Goal: Task Accomplishment & Management: Use online tool/utility

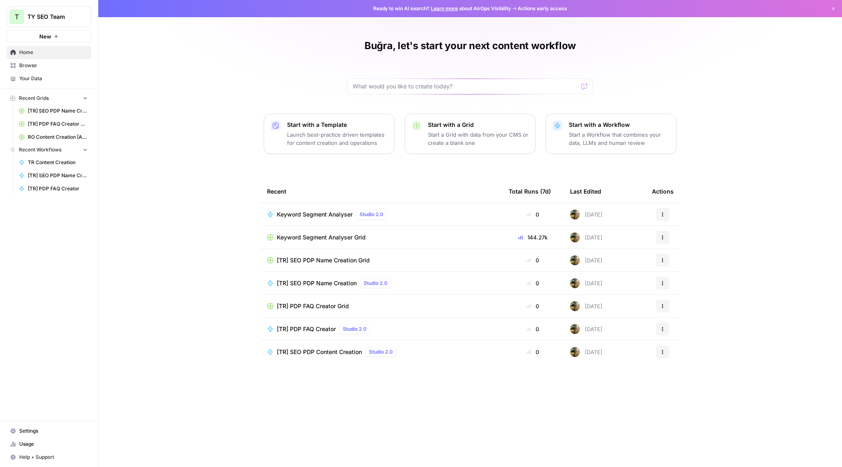
click at [281, 240] on span "Keyword Segment Analyser Grid" at bounding box center [321, 237] width 89 height 8
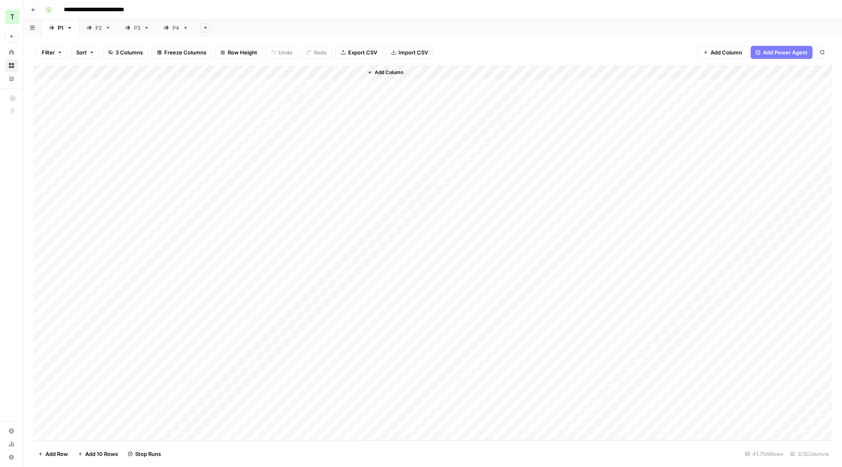
click at [331, 284] on div "Add Column" at bounding box center [432, 253] width 799 height 375
drag, startPoint x: 830, startPoint y: 278, endPoint x: 830, endPoint y: 265, distance: 12.7
click at [830, 265] on div "Add Column" at bounding box center [597, 253] width 469 height 375
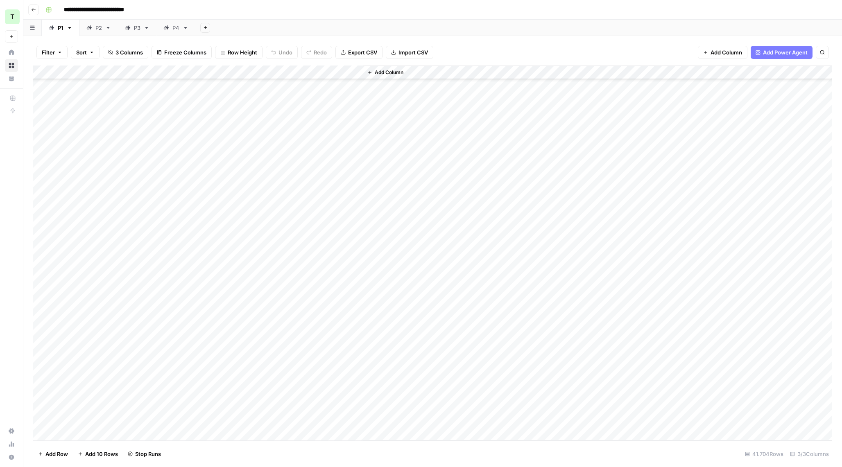
click at [81, 113] on div "Add Column" at bounding box center [432, 253] width 799 height 375
click at [310, 181] on div "Add Column" at bounding box center [432, 253] width 799 height 375
click at [115, 198] on div "Add Column" at bounding box center [432, 253] width 799 height 375
click at [99, 33] on link "P2" at bounding box center [98, 28] width 38 height 16
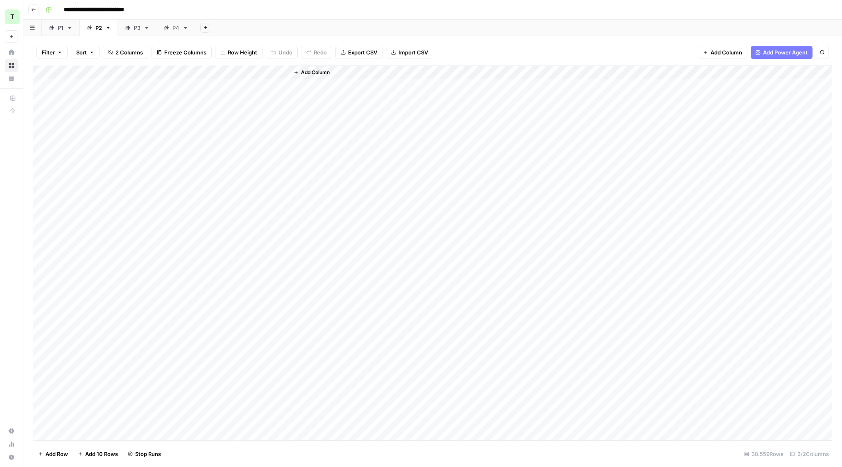
click at [55, 25] on div "P1" at bounding box center [56, 28] width 15 height 8
click at [280, 71] on div "Add Column" at bounding box center [432, 253] width 799 height 375
click at [269, 72] on div "Add Column" at bounding box center [432, 253] width 799 height 375
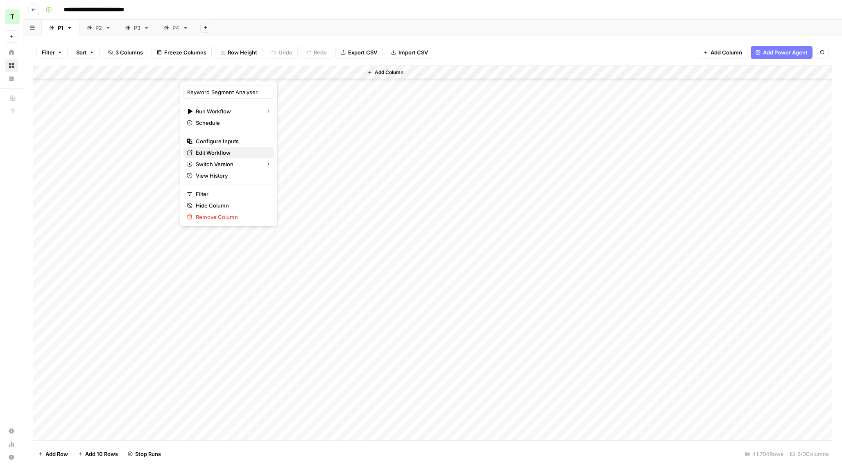
click at [226, 154] on span "Edit Workflow" at bounding box center [232, 153] width 72 height 8
click at [283, 72] on div "Add Column" at bounding box center [432, 253] width 799 height 375
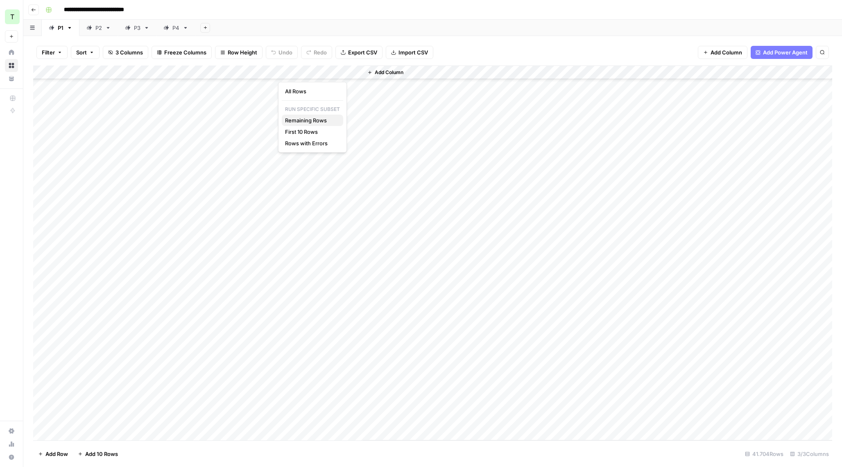
click at [301, 121] on span "Remaining Rows" at bounding box center [311, 120] width 52 height 8
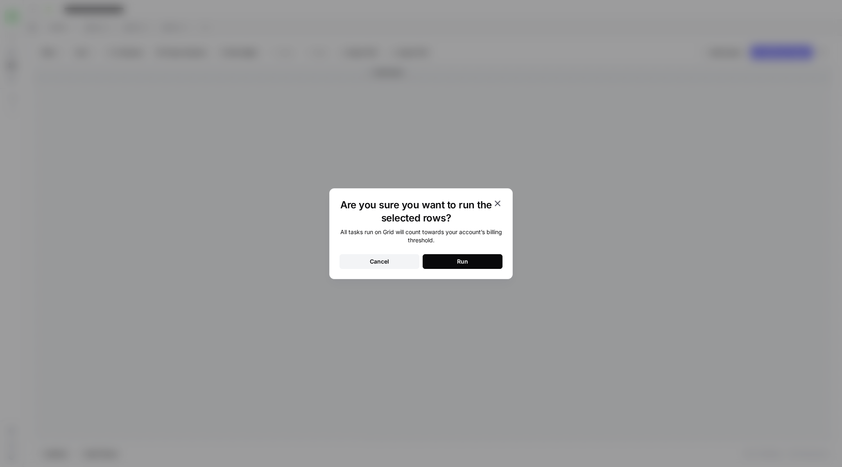
click at [457, 265] on div "Run" at bounding box center [462, 262] width 11 height 8
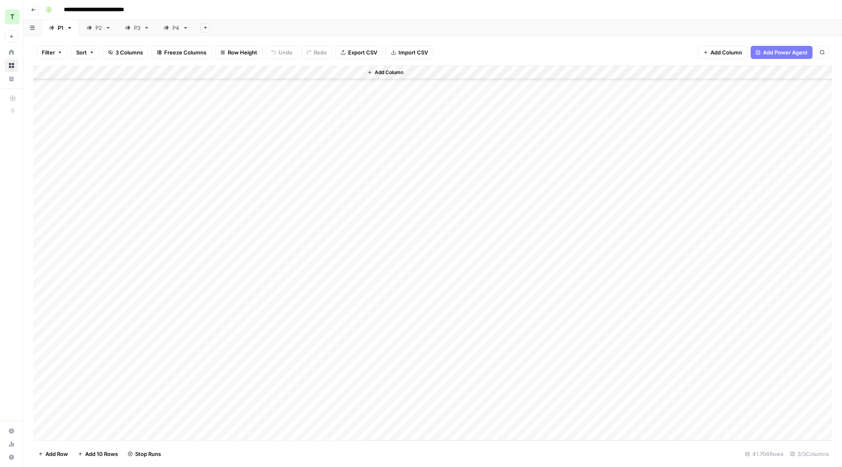
click at [97, 31] on div "P2" at bounding box center [98, 28] width 7 height 8
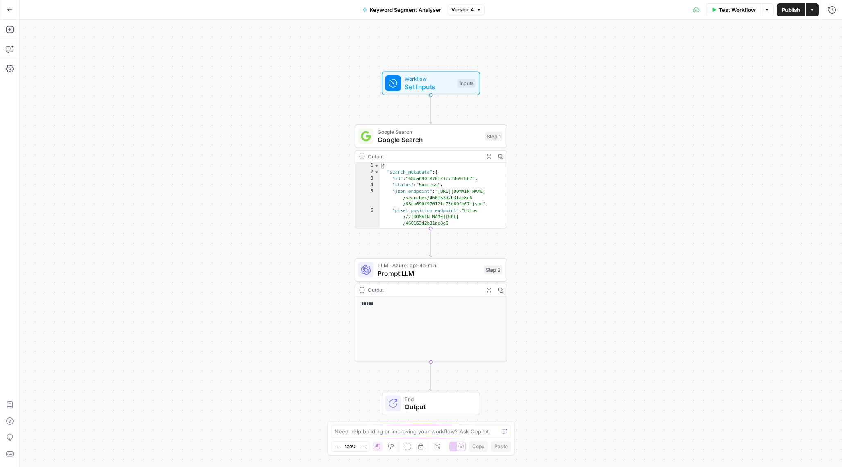
click at [723, 15] on button "Test Workflow" at bounding box center [733, 9] width 55 height 13
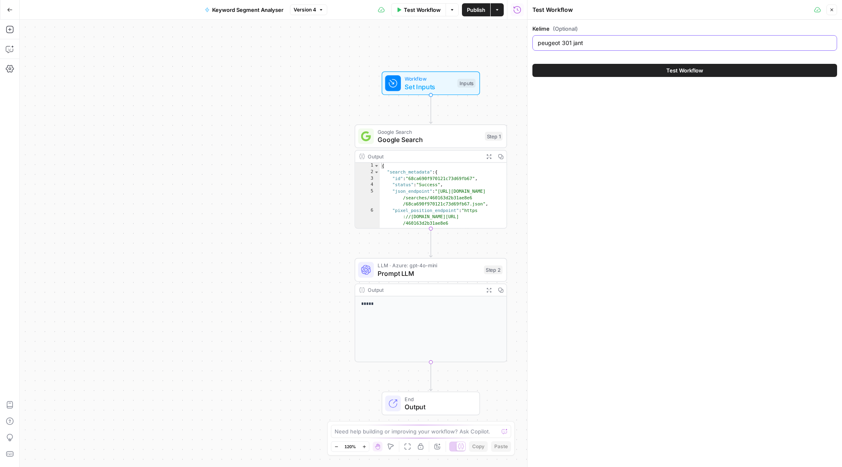
click at [604, 39] on input "peugeot 301 jant" at bounding box center [685, 43] width 294 height 8
drag, startPoint x: 604, startPoint y: 39, endPoint x: 526, endPoint y: 41, distance: 78.2
click at [527, 41] on div "Test Workflow Close Kelime (Optional) peugeot 301 jant Test Workflow" at bounding box center [684, 233] width 315 height 467
type input "19 kg bingo"
click at [703, 67] on button "Test Workflow" at bounding box center [684, 70] width 305 height 13
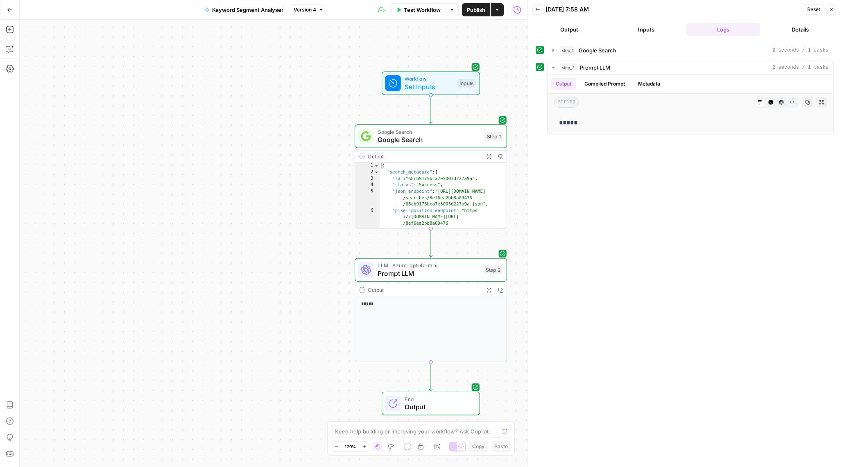
click at [540, 9] on span "Back" at bounding box center [540, 9] width 0 height 0
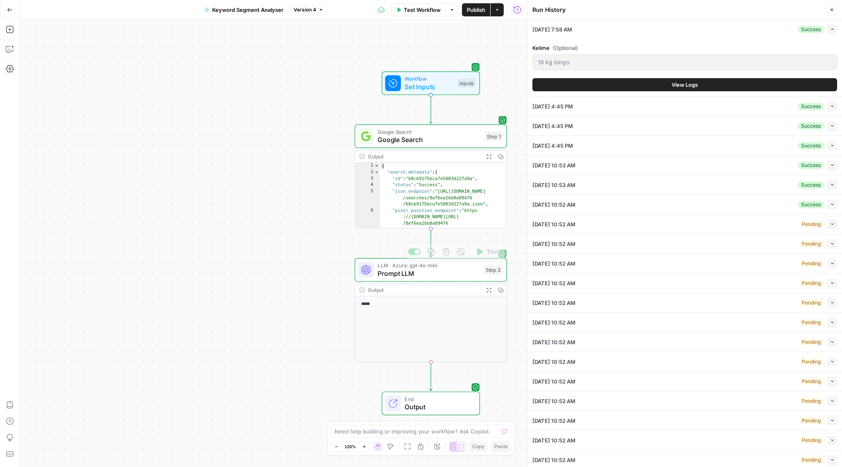
click at [403, 303] on p "*****" at bounding box center [431, 304] width 140 height 7
click at [415, 265] on span "LLM · Azure: gpt-4o-mini" at bounding box center [429, 266] width 102 height 8
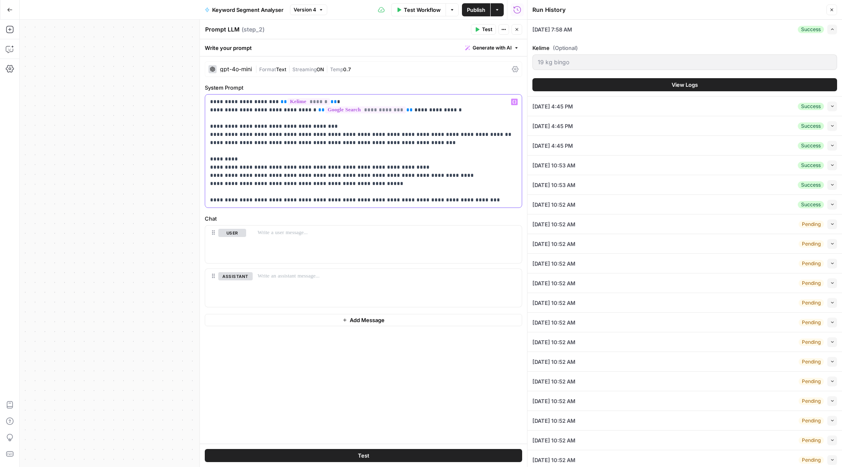
click at [401, 165] on p "**********" at bounding box center [363, 151] width 307 height 106
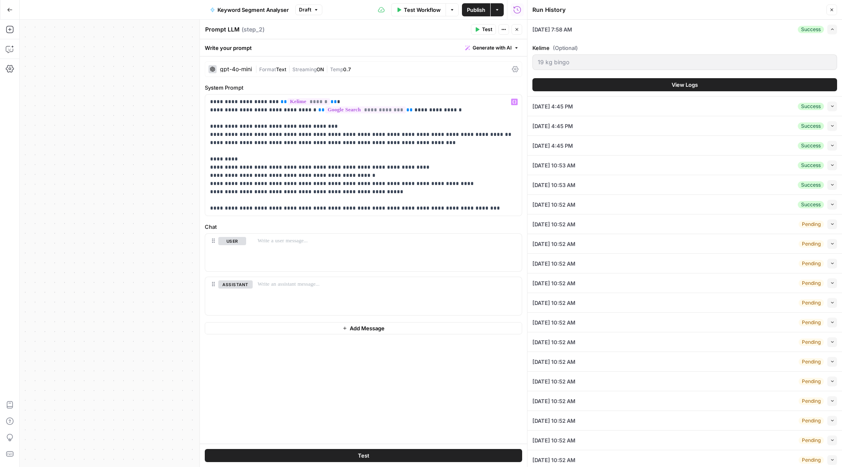
click at [473, 12] on span "Publish" at bounding box center [476, 10] width 18 height 8
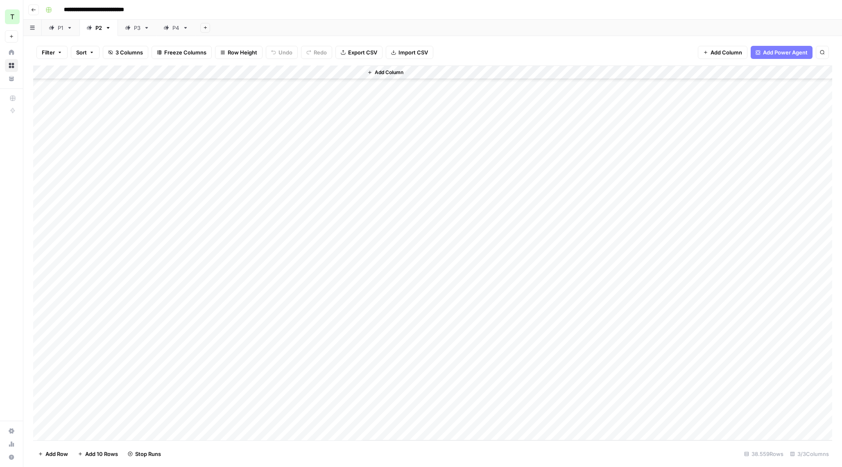
scroll to position [359127, 0]
click at [133, 27] on div "P3" at bounding box center [133, 28] width 16 height 8
click at [172, 30] on div "P4" at bounding box center [171, 28] width 16 height 8
